Goal: Information Seeking & Learning: Learn about a topic

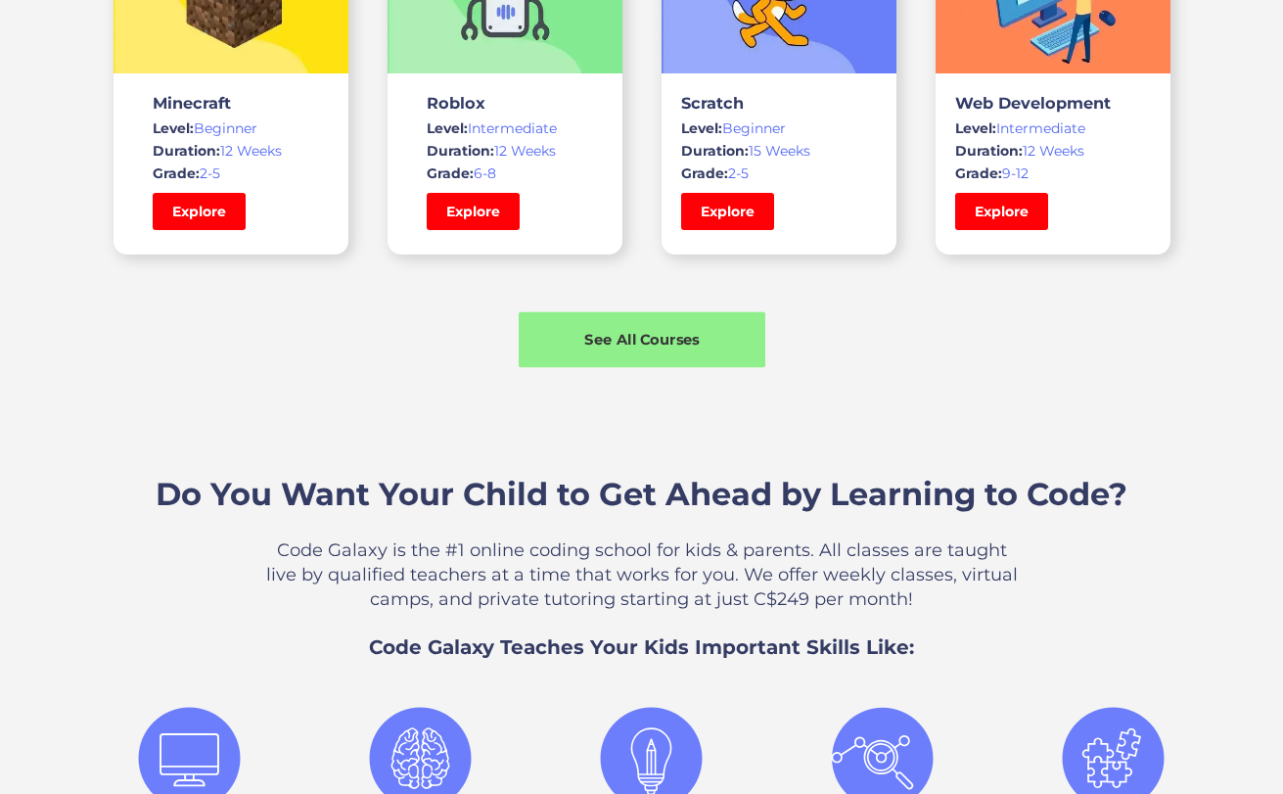
scroll to position [1561, 0]
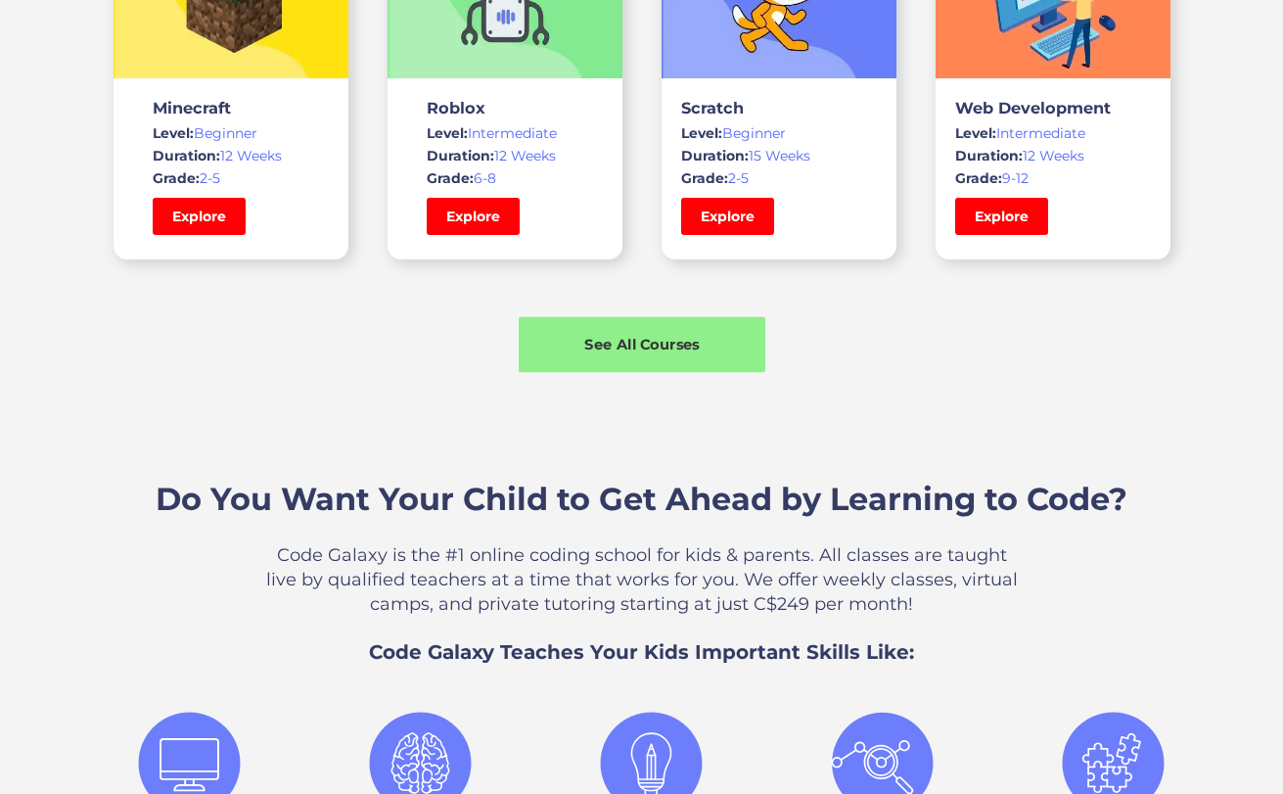
click at [635, 344] on div "See All Courses" at bounding box center [642, 345] width 247 height 21
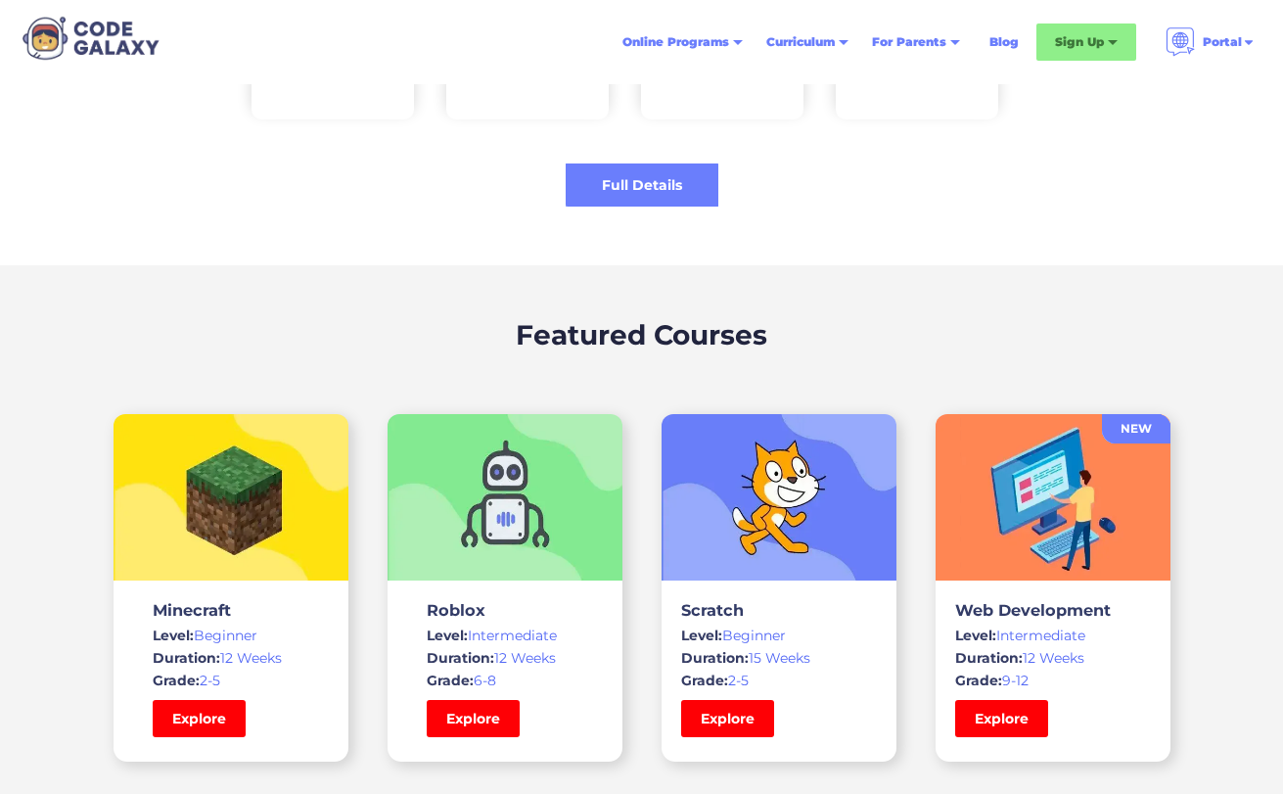
scroll to position [4503, 0]
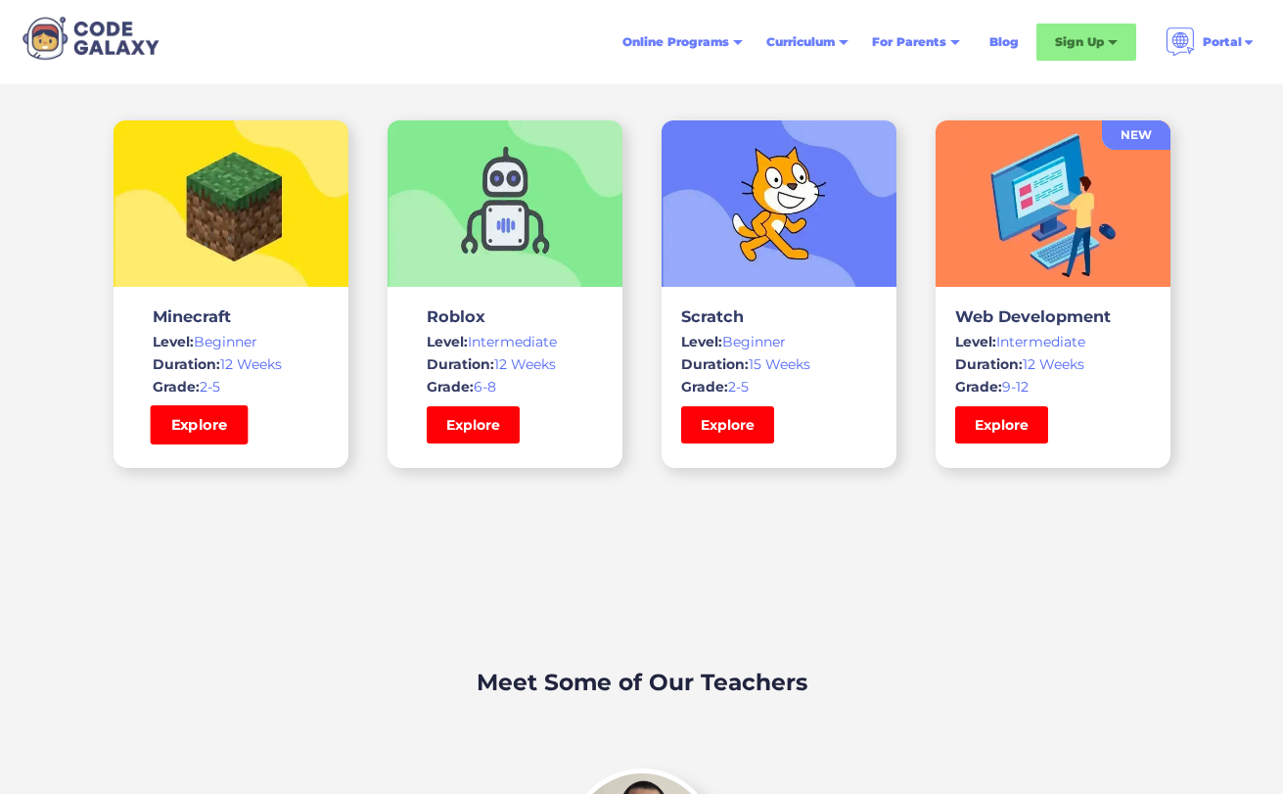
click at [226, 423] on link "Explore" at bounding box center [199, 424] width 98 height 39
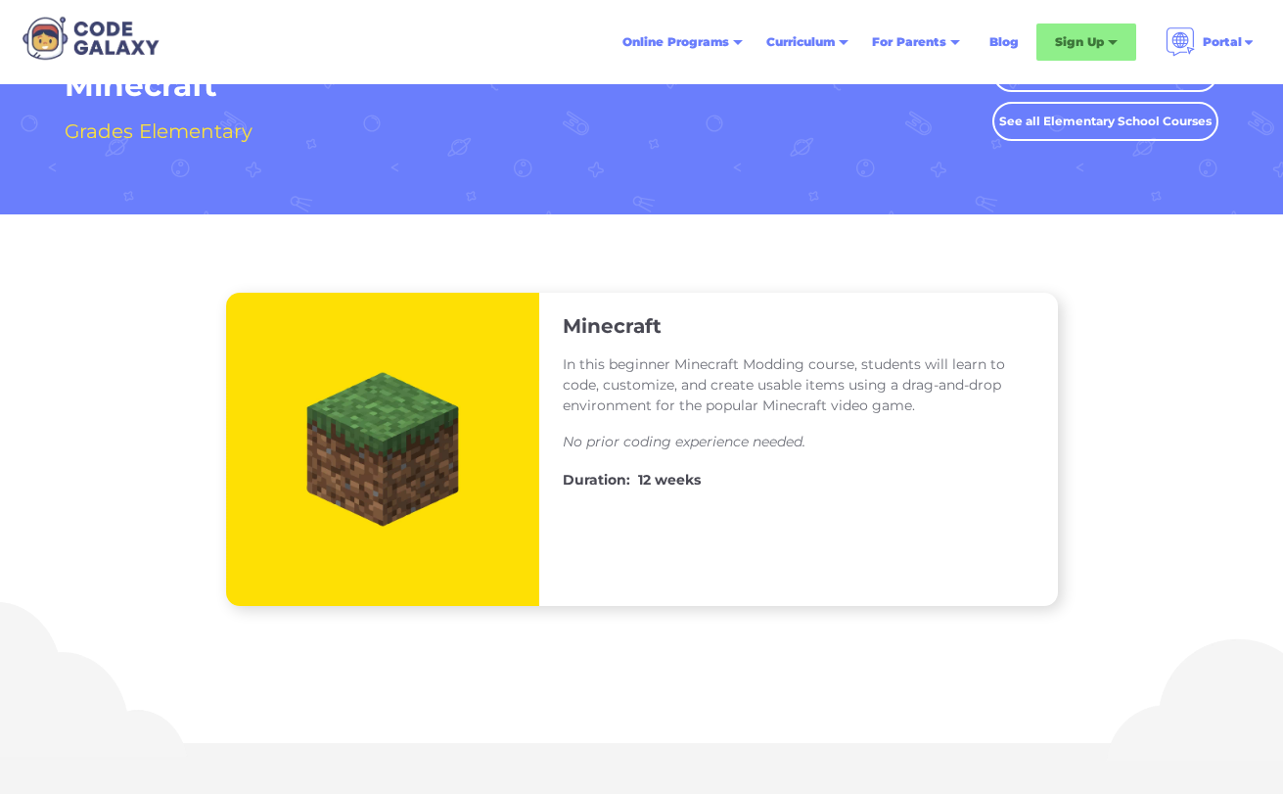
scroll to position [98, 0]
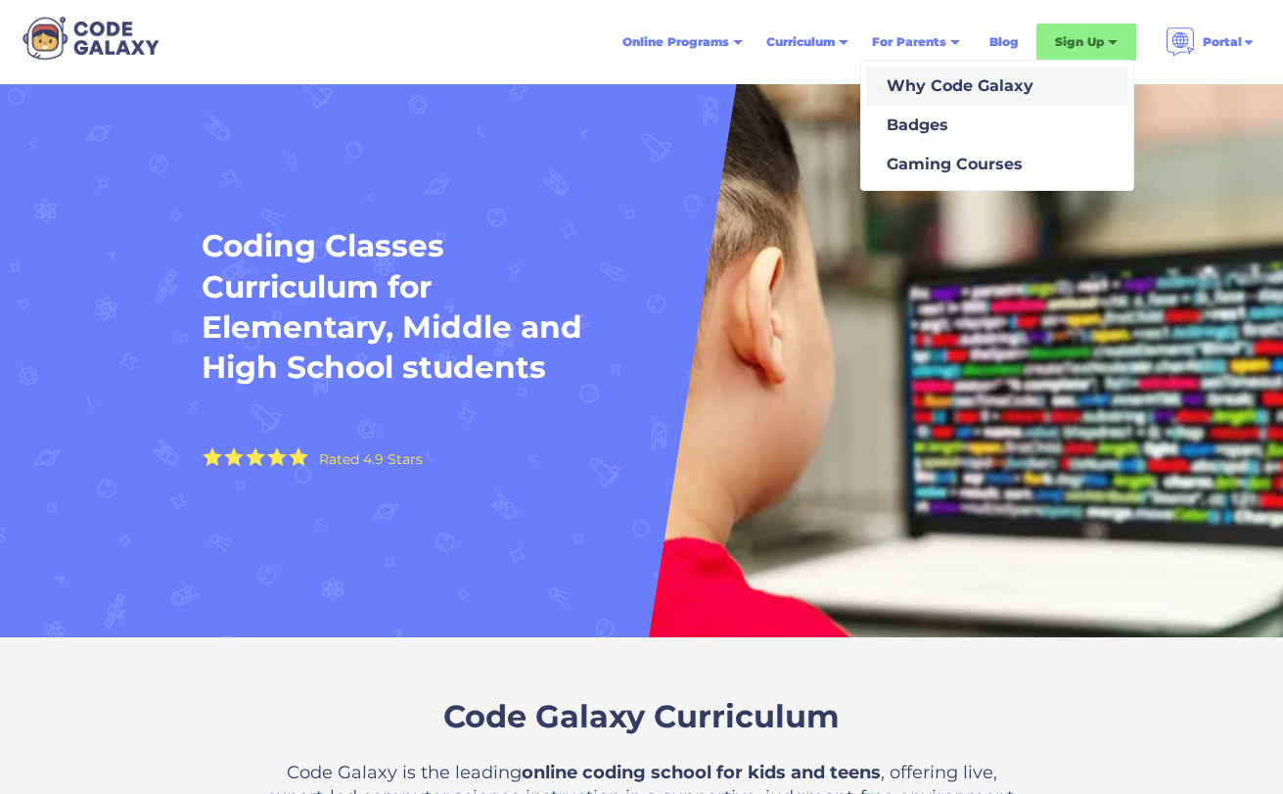
click at [919, 90] on div "Why Code Galaxy" at bounding box center [956, 85] width 155 height 23
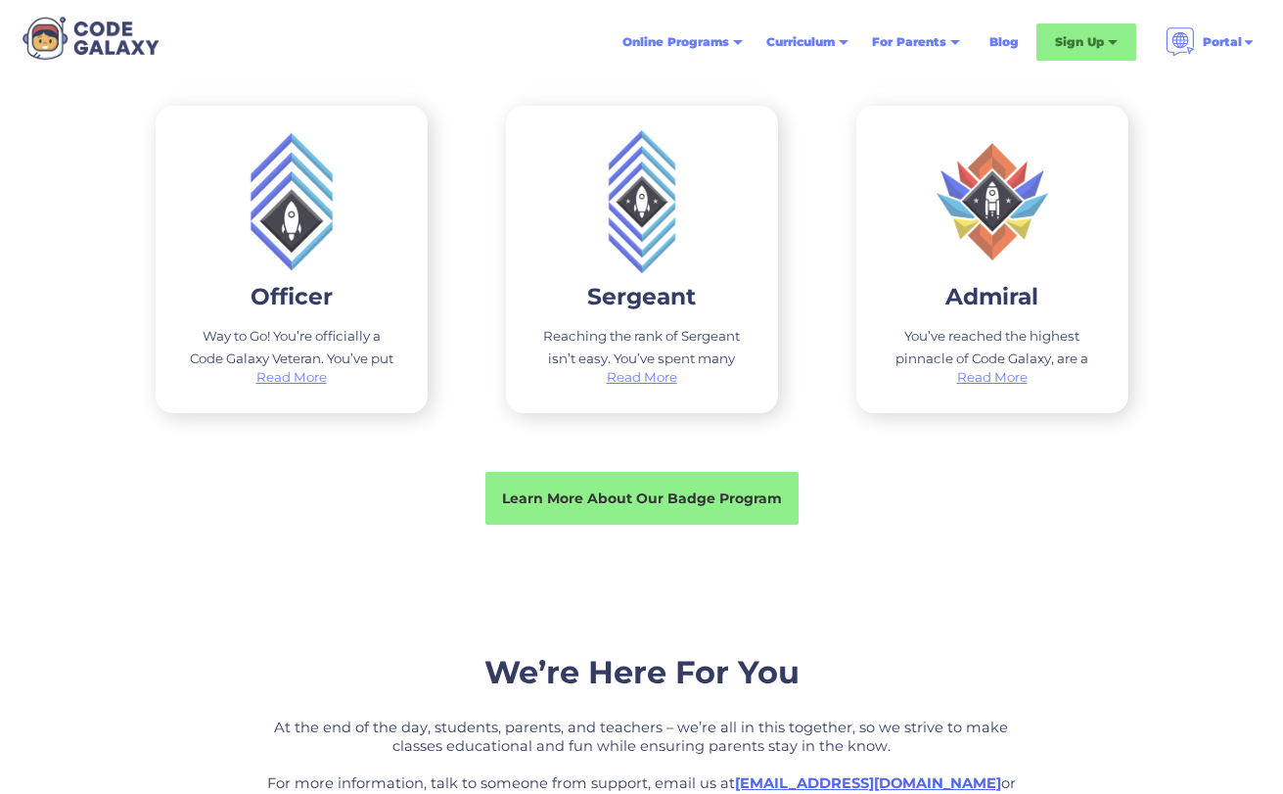
scroll to position [3524, 0]
